Goal: Navigation & Orientation: Find specific page/section

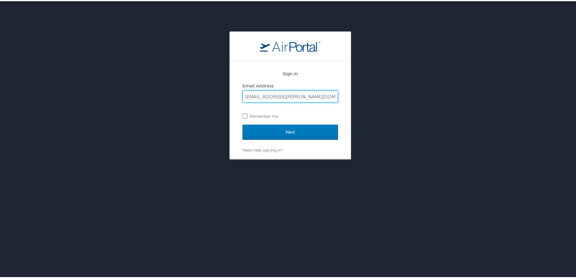
type input "[EMAIL_ADDRESS][PERSON_NAME][DOMAIN_NAME]"
click at [244, 114] on label "Remember me" at bounding box center [291, 114] width 96 height 9
click at [244, 114] on input "Remember me" at bounding box center [245, 115] width 4 height 4
checkbox input "true"
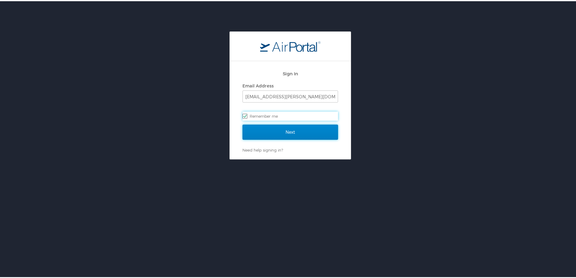
click at [267, 132] on input "Next" at bounding box center [291, 130] width 96 height 15
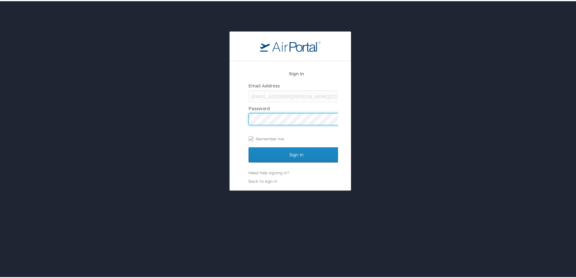
scroll to position [0, 1]
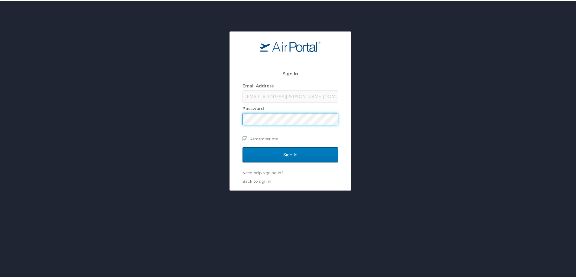
click at [243, 146] on input "Sign In" at bounding box center [291, 153] width 96 height 15
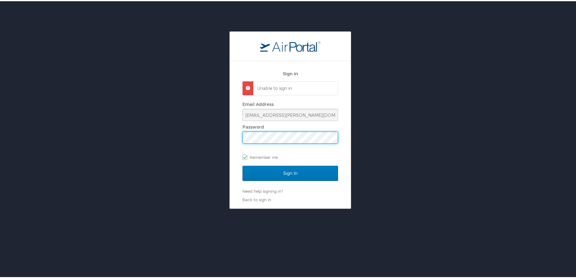
click at [144, 142] on div "Sign In Unable to sign in Email Address cara.hoyt@cbtravel.com Password Remembe…" at bounding box center [290, 118] width 581 height 177
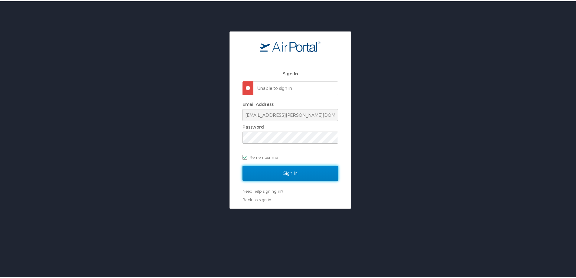
click at [294, 169] on input "Sign In" at bounding box center [291, 172] width 96 height 15
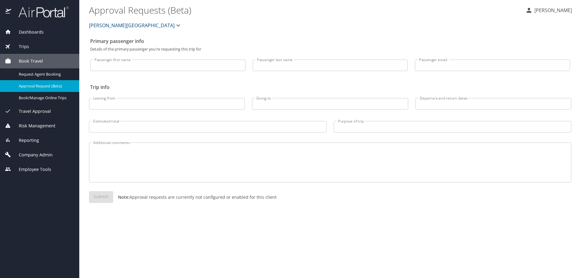
click at [40, 30] on span "Dashboards" at bounding box center [27, 32] width 32 height 7
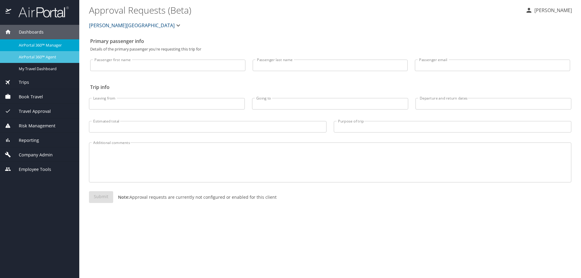
click at [42, 53] on link "AirPortal 360™ Agent" at bounding box center [39, 57] width 79 height 12
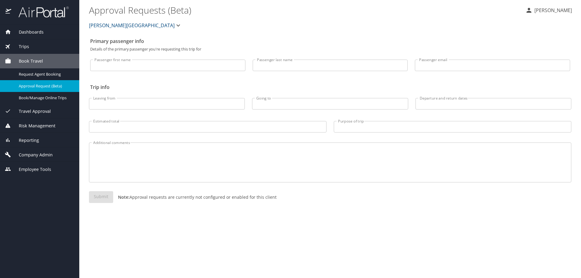
click at [34, 31] on span "Dashboards" at bounding box center [27, 32] width 32 height 7
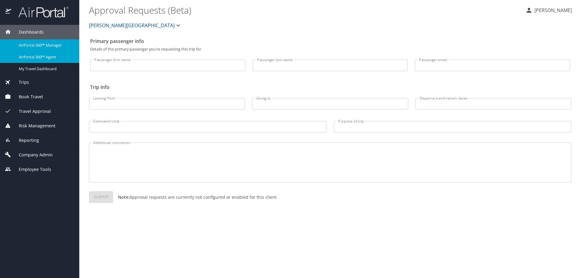
click at [39, 58] on span "AirPortal 360™ Agent" at bounding box center [45, 57] width 53 height 6
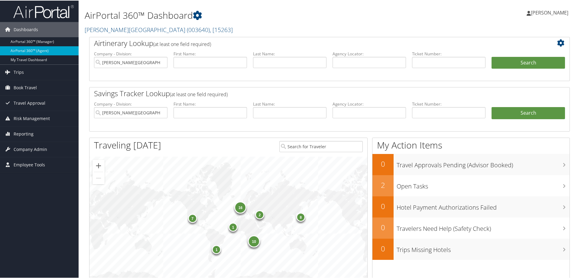
click at [32, 255] on div "Dashboards AirPortal 360™ (Manager) AirPortal 360™ (Agent) My Travel Dashboard …" at bounding box center [290, 222] width 581 height 445
